Goal: Transaction & Acquisition: Purchase product/service

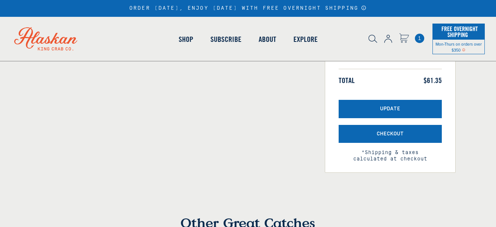
scroll to position [198, 0]
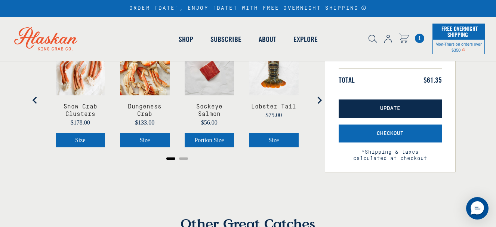
click at [382, 103] on button "Update" at bounding box center [389, 108] width 103 height 18
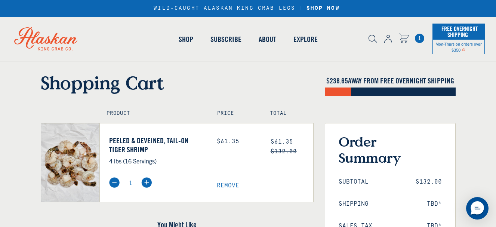
click at [154, 140] on link "Peeled & Deveined, Tail-On Tiger Shrimp" at bounding box center [157, 145] width 96 height 18
